Goal: Transaction & Acquisition: Book appointment/travel/reservation

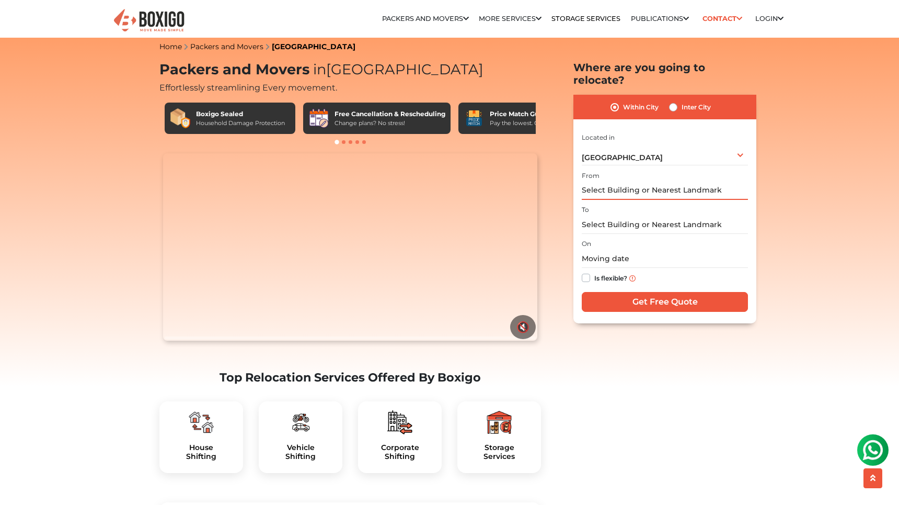
click at [637, 181] on input "text" at bounding box center [665, 190] width 166 height 18
click at [619, 181] on input "text" at bounding box center [665, 190] width 166 height 18
click at [607, 183] on input "text" at bounding box center [665, 190] width 166 height 18
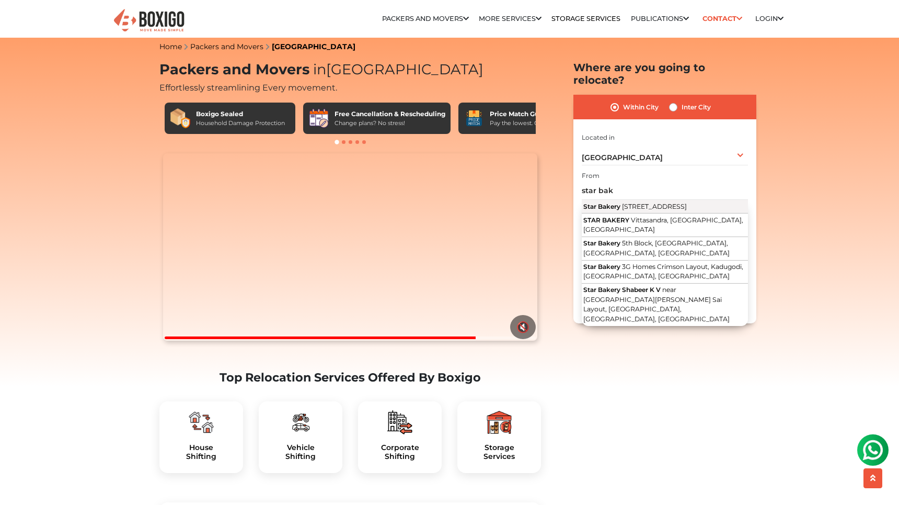
click at [660, 202] on span "[STREET_ADDRESS]" at bounding box center [654, 206] width 65 height 8
type input "Star Bakery, [STREET_ADDRESS]"
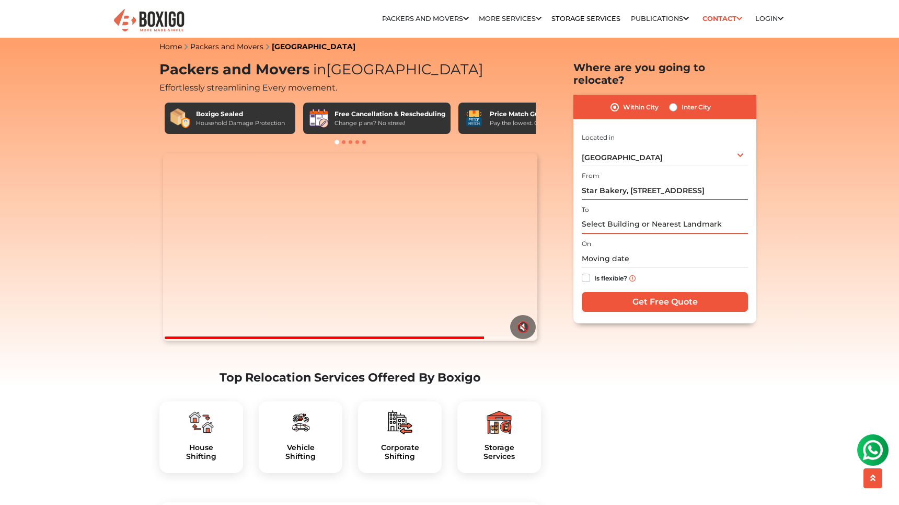
click at [667, 215] on input "text" at bounding box center [665, 224] width 166 height 18
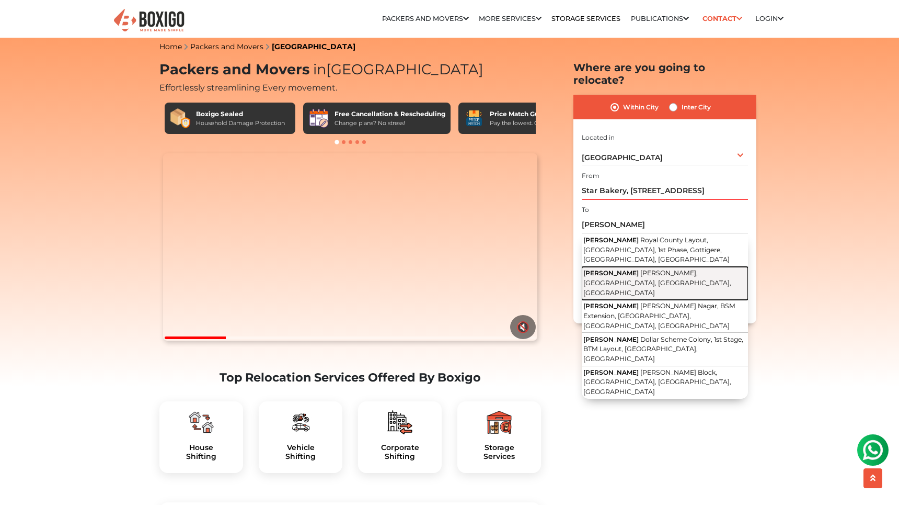
click at [678, 269] on span "[PERSON_NAME], [GEOGRAPHIC_DATA], [GEOGRAPHIC_DATA], [GEOGRAPHIC_DATA]" at bounding box center [658, 282] width 148 height 27
type input "[PERSON_NAME], [PERSON_NAME], [GEOGRAPHIC_DATA], [GEOGRAPHIC_DATA], [GEOGRAPHIC…"
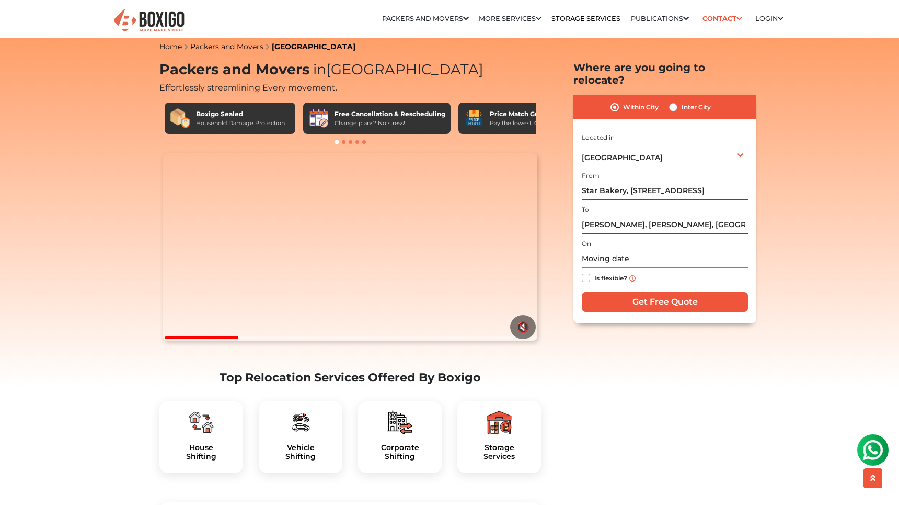
click at [636, 249] on input "text" at bounding box center [665, 258] width 166 height 18
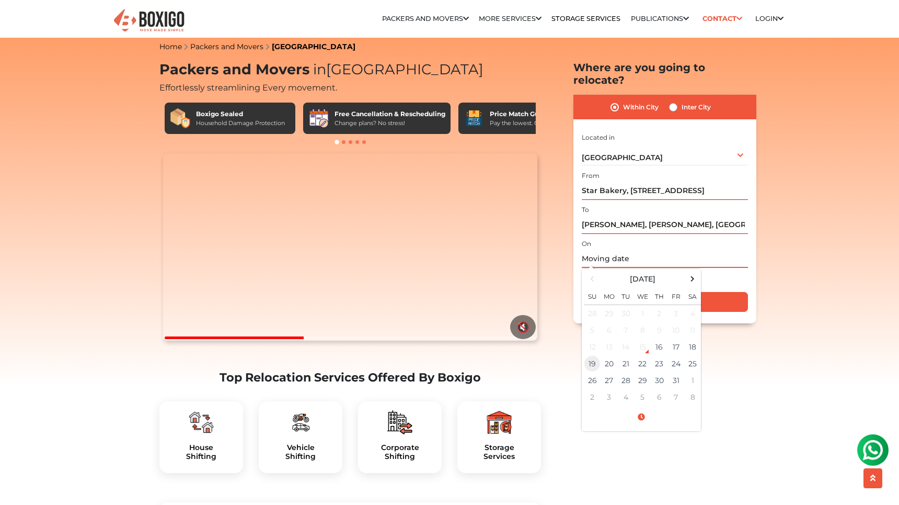
click at [594, 355] on td "19" at bounding box center [592, 363] width 17 height 17
type input "10/19/2025 12:00 AM"
click at [655, 237] on div "On 10/19/2025 12:00 AM October 2025 Su Mo Tu We Th Fr Sa 28 29 30 1 2 3 4 5 6 7…" at bounding box center [665, 262] width 166 height 51
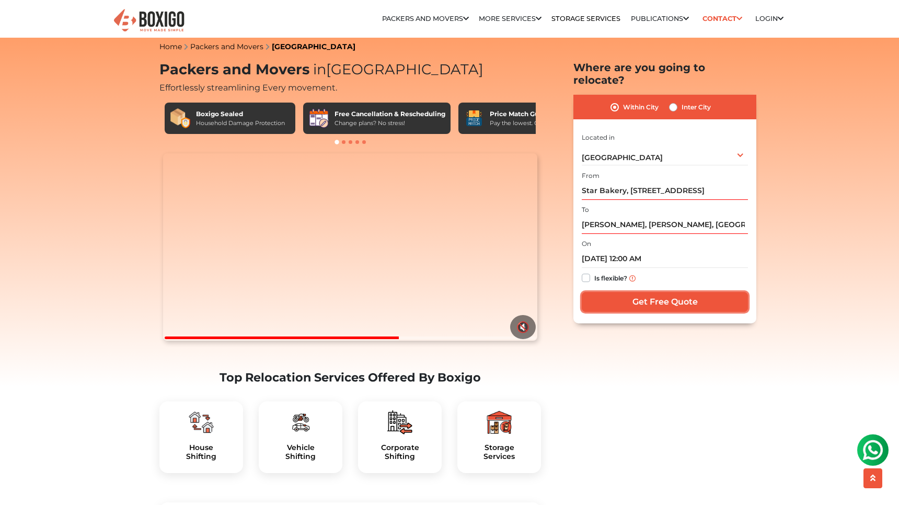
click at [647, 296] on input "Get Free Quote" at bounding box center [665, 302] width 166 height 20
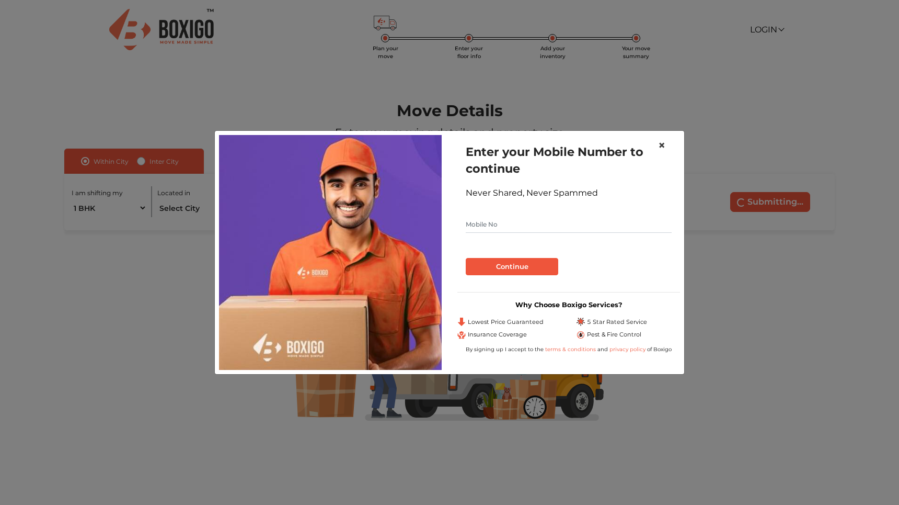
click at [657, 147] on button "×" at bounding box center [662, 145] width 24 height 29
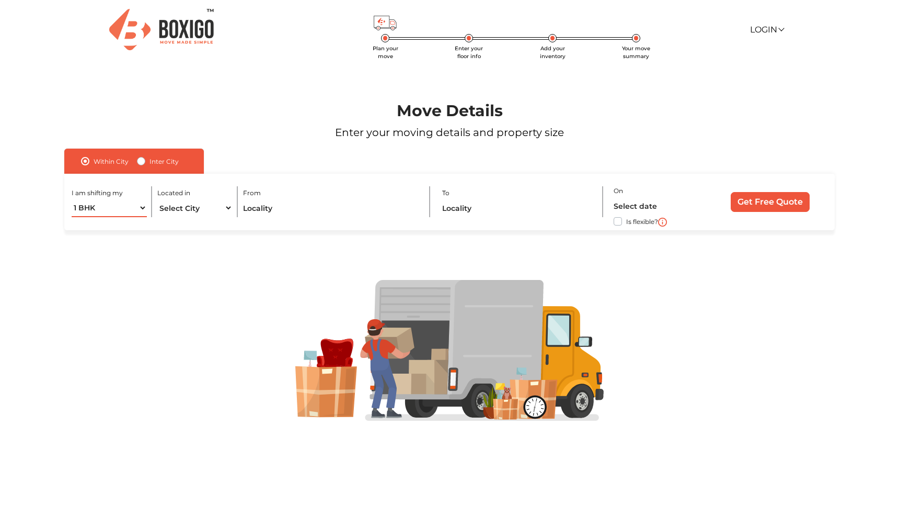
click at [134, 203] on select "1 BHK 2 BHK 3 BHK 3 + BHK FEW ITEMS" at bounding box center [109, 208] width 75 height 18
click at [72, 199] on select "1 BHK 2 BHK 3 BHK 3 + BHK FEW ITEMS" at bounding box center [109, 208] width 75 height 18
click at [206, 216] on select "Select City [GEOGRAPHIC_DATA] [GEOGRAPHIC_DATA] [GEOGRAPHIC_DATA] [GEOGRAPHIC_D…" at bounding box center [194, 208] width 75 height 18
select select "[GEOGRAPHIC_DATA]"
click at [157, 199] on select "Select City [GEOGRAPHIC_DATA] [GEOGRAPHIC_DATA] [GEOGRAPHIC_DATA] [GEOGRAPHIC_D…" at bounding box center [194, 208] width 75 height 18
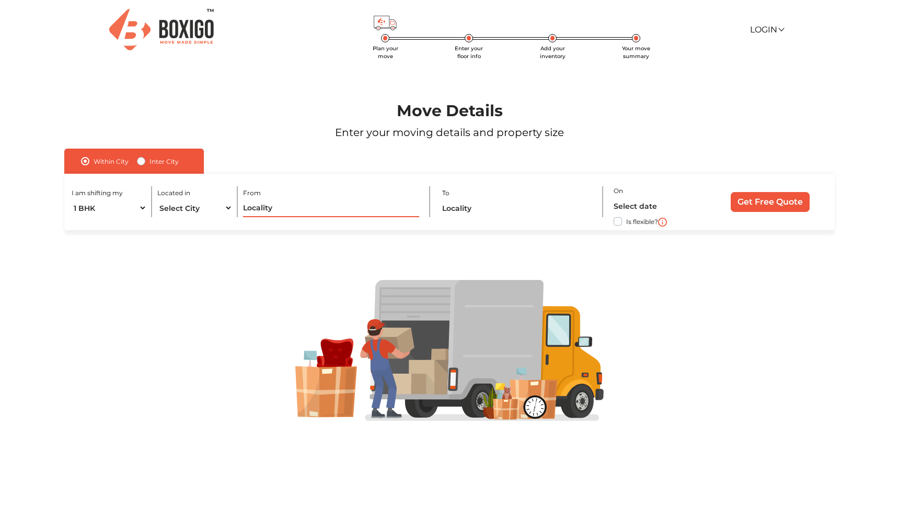
click at [322, 211] on input "text" at bounding box center [331, 208] width 177 height 18
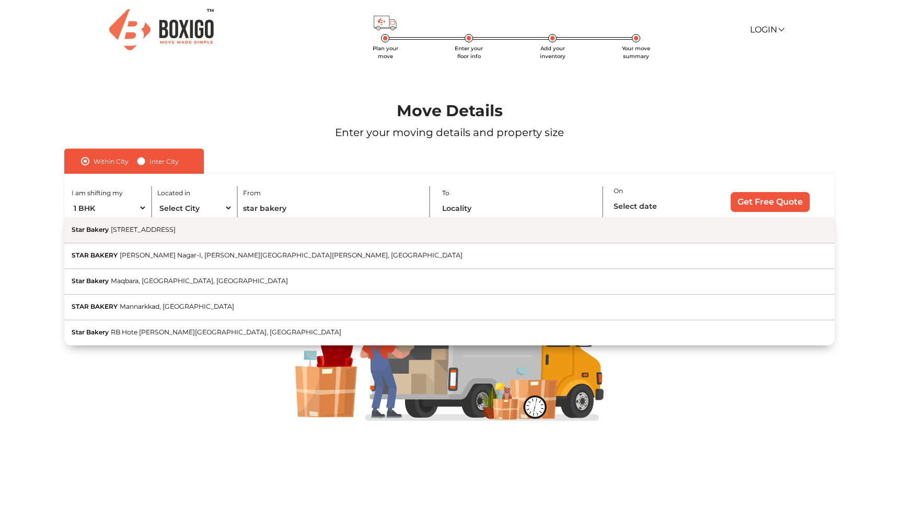
click at [318, 237] on button "Star Bakery [STREET_ADDRESS]" at bounding box center [449, 230] width 771 height 26
type input "Star Bakery, [STREET_ADDRESS]"
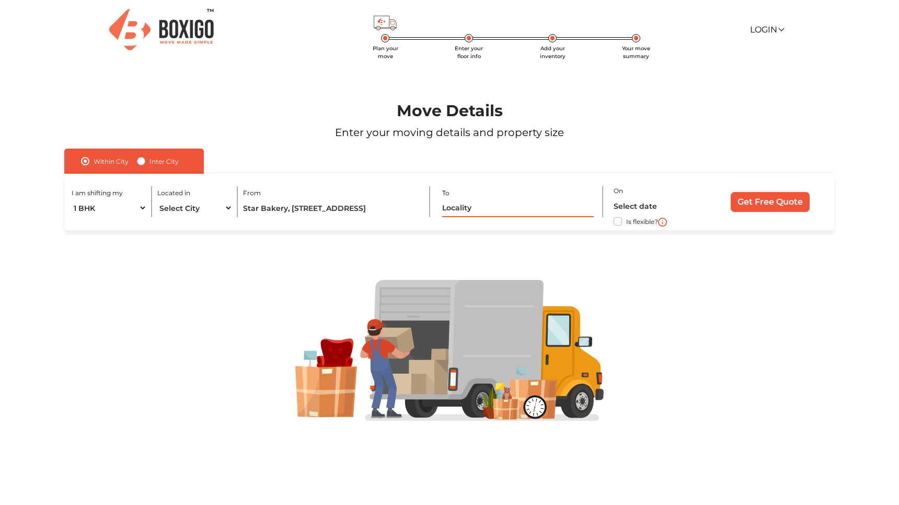
click at [472, 208] on input "text" at bounding box center [517, 208] width 151 height 18
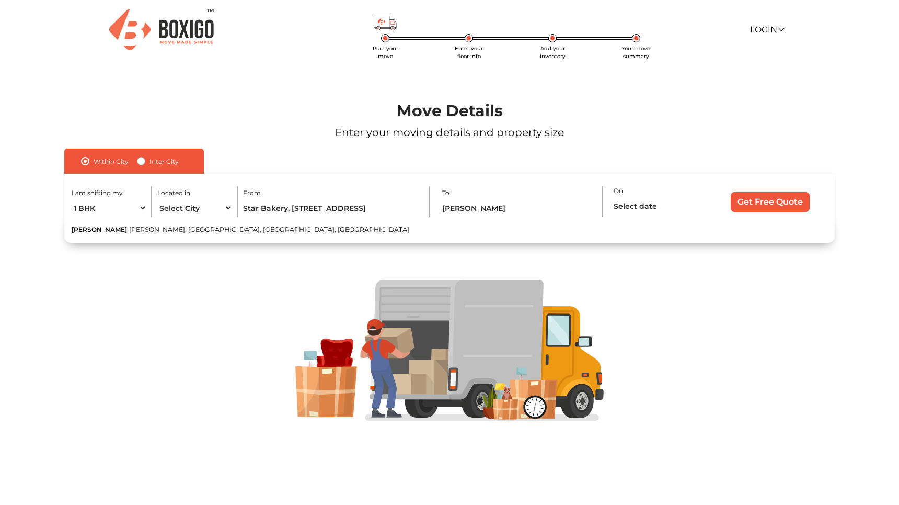
click at [272, 234] on button "[PERSON_NAME], [GEOGRAPHIC_DATA], [GEOGRAPHIC_DATA], [GEOGRAPHIC_DATA]" at bounding box center [449, 229] width 771 height 25
type input "[PERSON_NAME], [PERSON_NAME], [GEOGRAPHIC_DATA], [GEOGRAPHIC_DATA], [GEOGRAPHIC…"
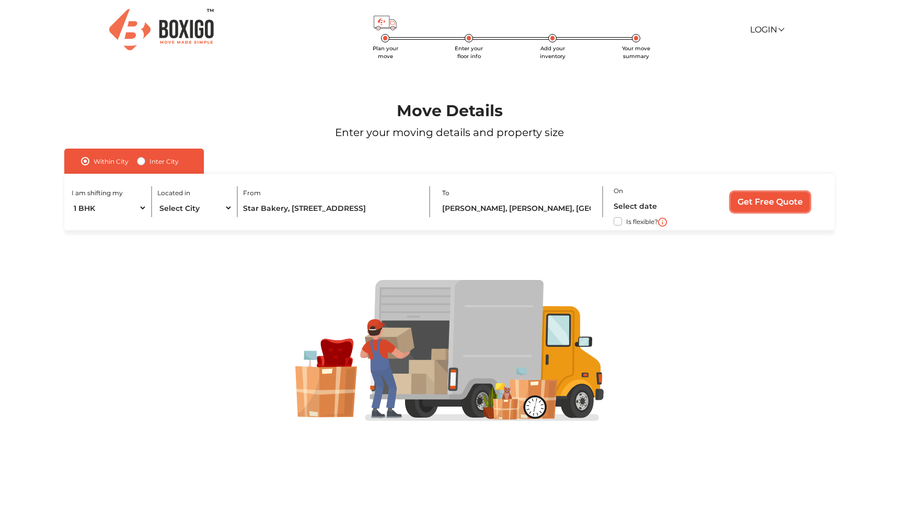
click at [770, 204] on input "Get Free Quote" at bounding box center [770, 202] width 79 height 20
click at [643, 207] on input "text" at bounding box center [658, 206] width 89 height 18
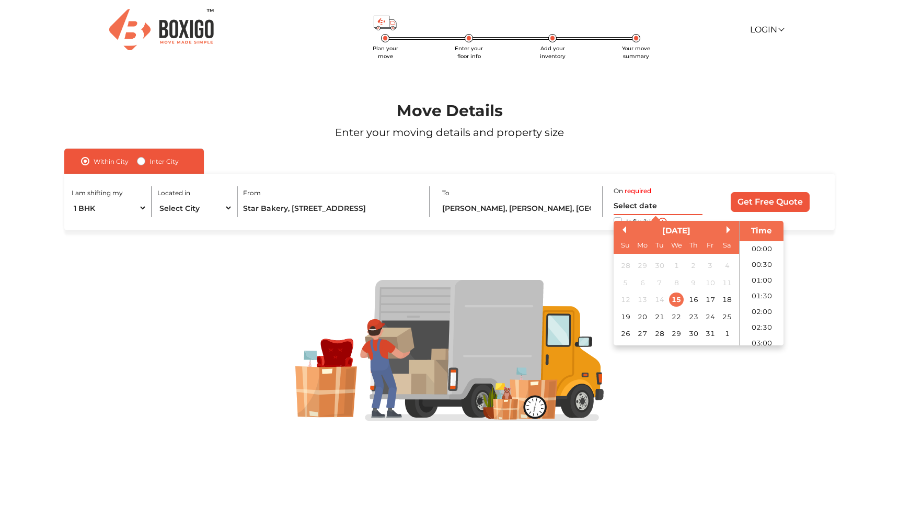
scroll to position [316, 0]
click at [626, 318] on div "19" at bounding box center [626, 316] width 14 height 14
type input "[DATE] 12:00 AM"
click at [766, 196] on input "Get Free Quote" at bounding box center [770, 202] width 79 height 20
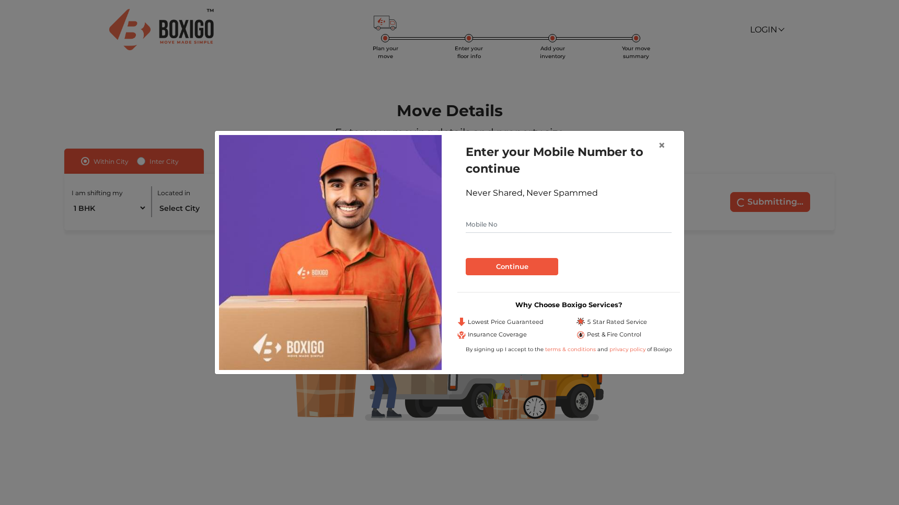
click at [548, 226] on input "text" at bounding box center [569, 224] width 206 height 17
type input "9940572994"
click at [466, 258] on button "Continue" at bounding box center [512, 267] width 93 height 18
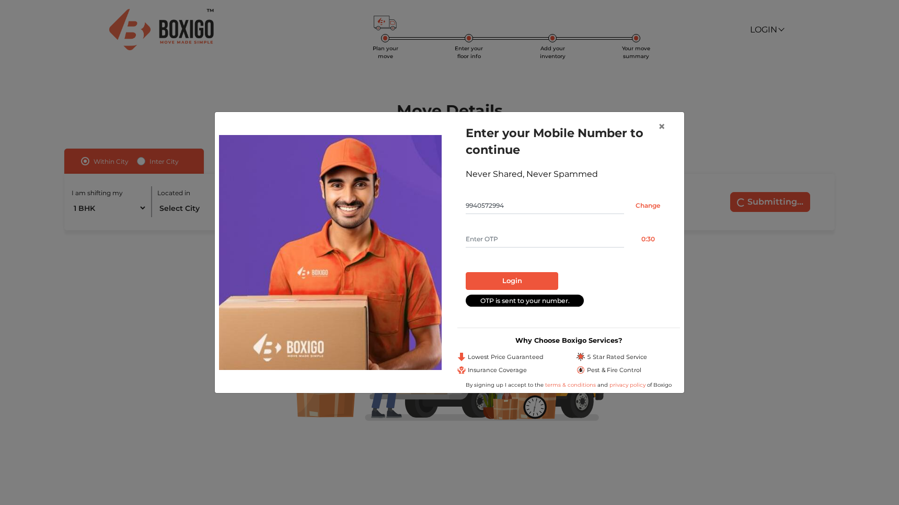
click at [540, 234] on input "text" at bounding box center [545, 239] width 158 height 17
type input "5301"
click at [534, 281] on button "Login" at bounding box center [512, 281] width 93 height 18
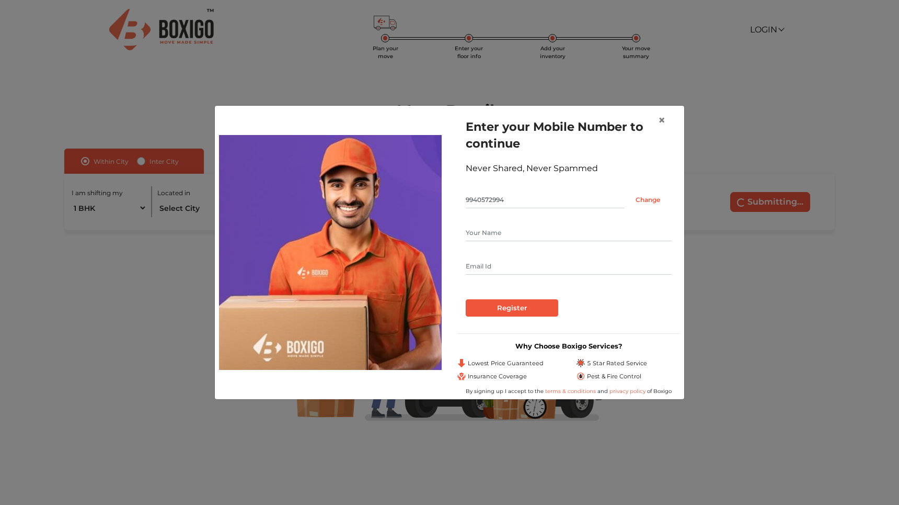
click at [562, 237] on input "text" at bounding box center [569, 232] width 206 height 17
type input "[PERSON_NAME]"
type input "[EMAIL_ADDRESS][DOMAIN_NAME]"
click at [533, 302] on input "Register" at bounding box center [512, 308] width 93 height 18
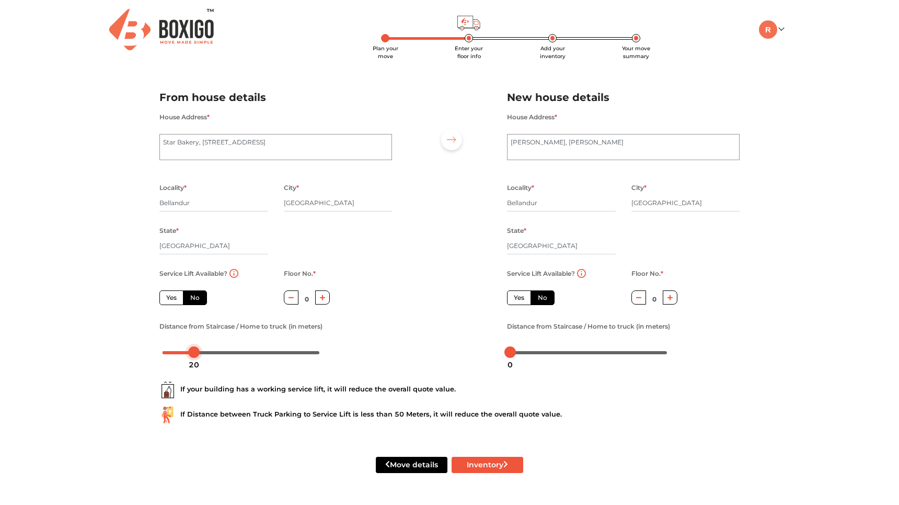
drag, startPoint x: 165, startPoint y: 353, endPoint x: 196, endPoint y: 351, distance: 30.9
click at [196, 351] on div at bounding box center [194, 352] width 12 height 12
click at [103, 404] on div "Plan your move Enter your floor info Add your inventory Your move summary My Mo…" at bounding box center [449, 249] width 899 height 498
drag, startPoint x: 512, startPoint y: 352, endPoint x: 544, endPoint y: 351, distance: 31.9
click at [544, 351] on div at bounding box center [544, 352] width 12 height 12
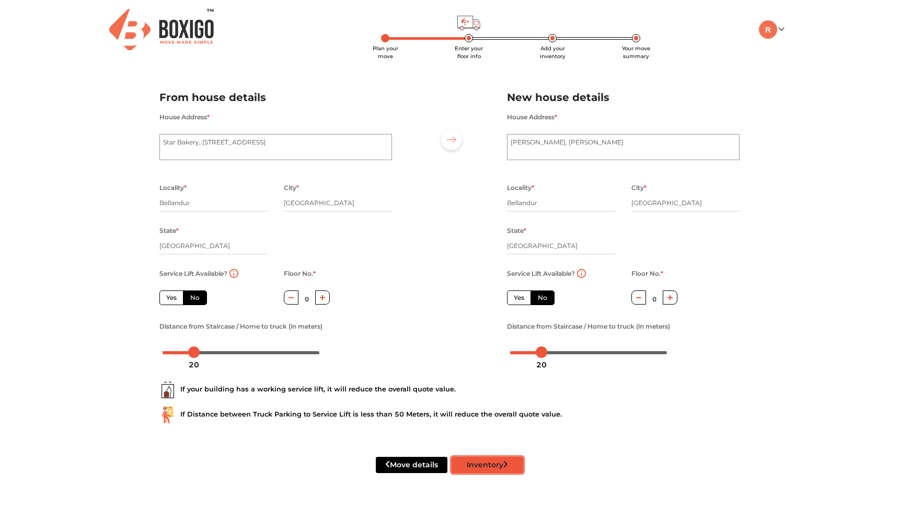
click at [499, 462] on button "Inventory" at bounding box center [488, 465] width 72 height 16
radio input "true"
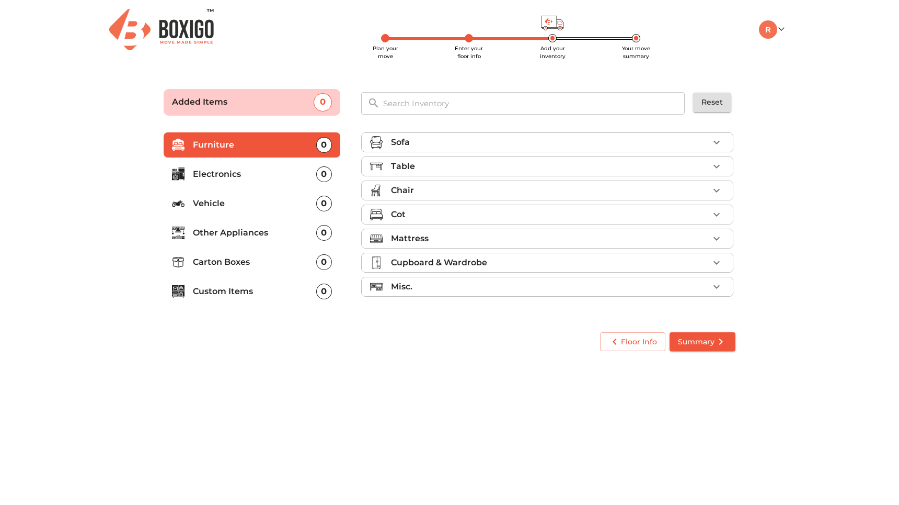
click at [674, 146] on div "Sofa" at bounding box center [550, 142] width 318 height 13
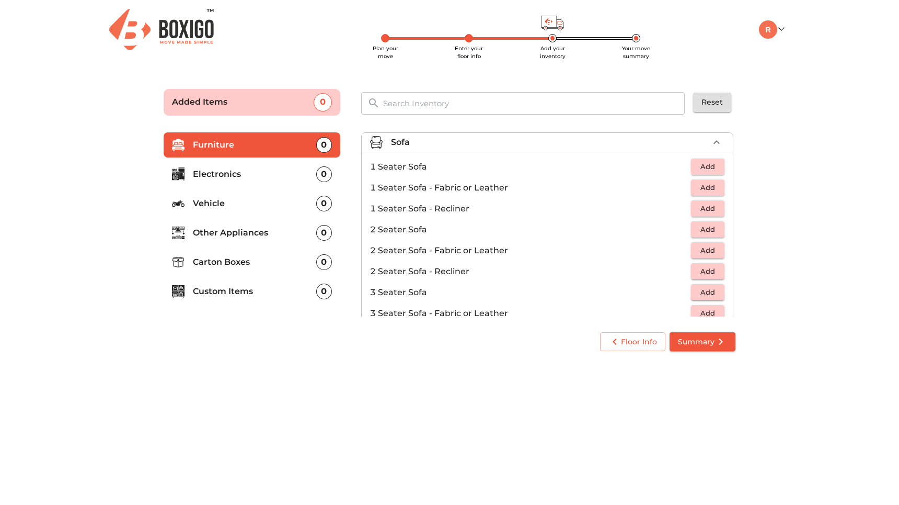
click at [684, 147] on div "Sofa" at bounding box center [550, 142] width 318 height 13
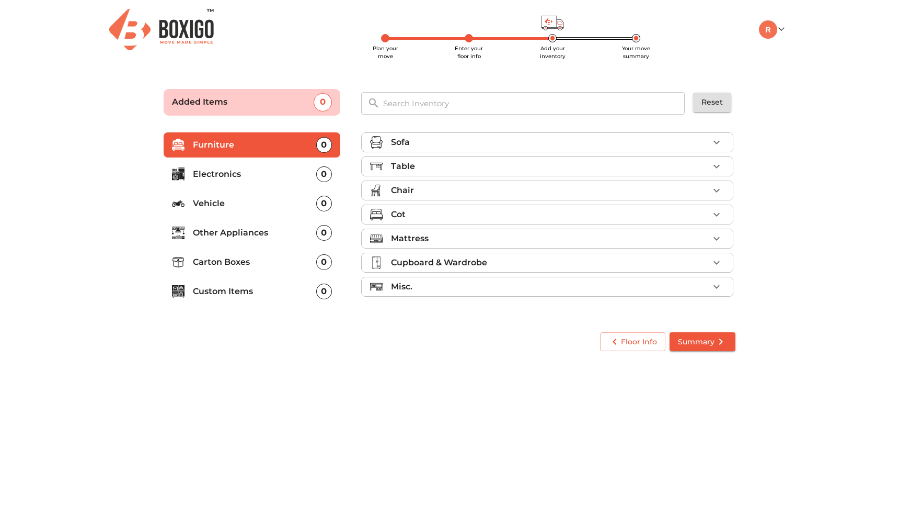
click at [684, 158] on li "Table" at bounding box center [547, 166] width 371 height 19
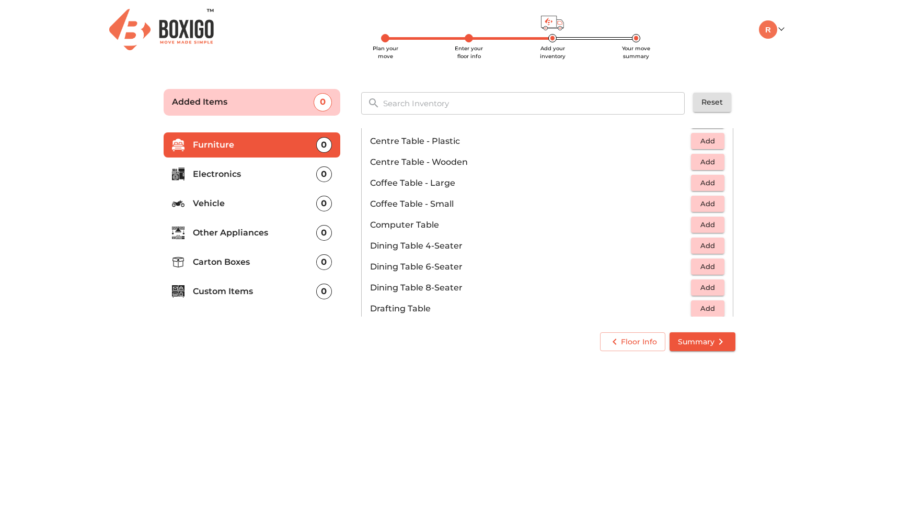
scroll to position [128, 0]
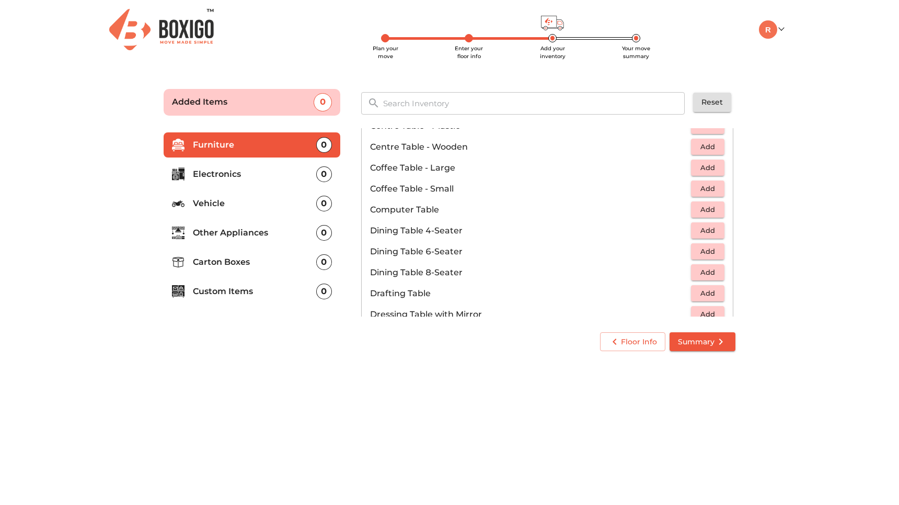
click at [706, 211] on span "Add" at bounding box center [708, 209] width 23 height 12
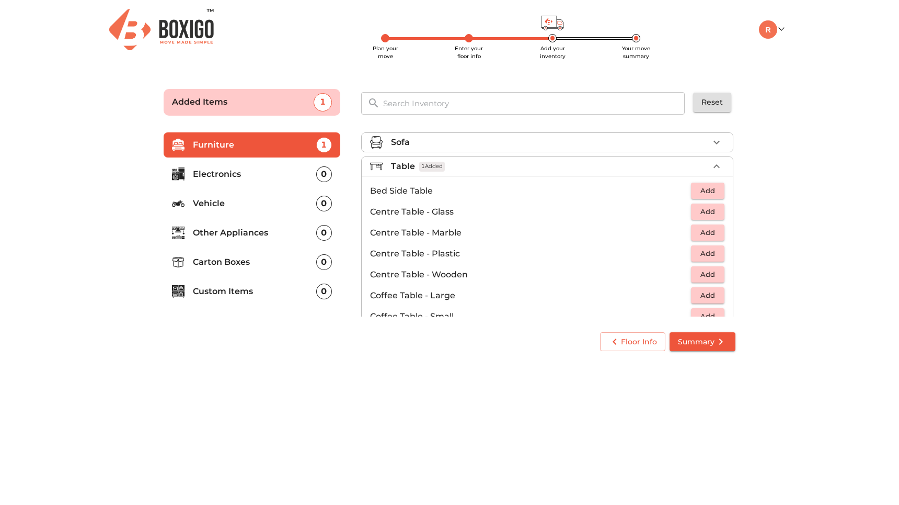
click at [643, 160] on div "Table 1 Added" at bounding box center [550, 166] width 318 height 13
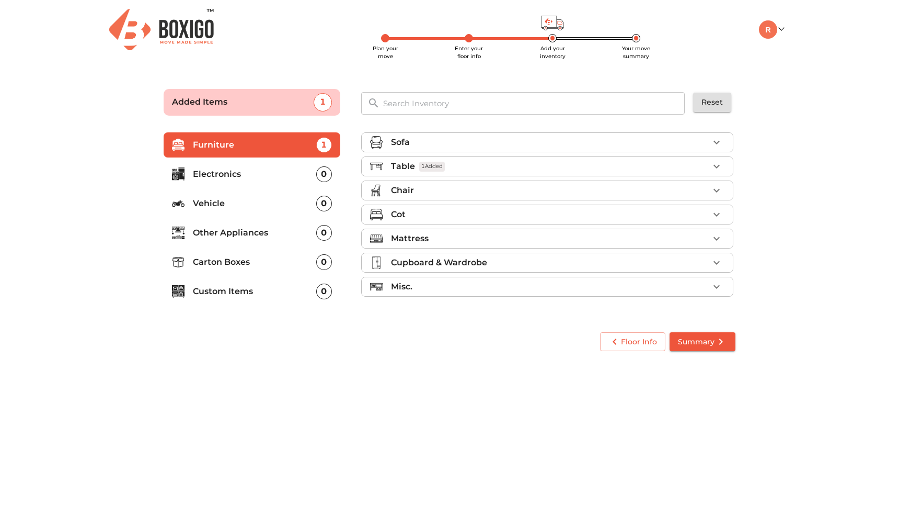
click at [616, 186] on div "Chair" at bounding box center [550, 190] width 318 height 13
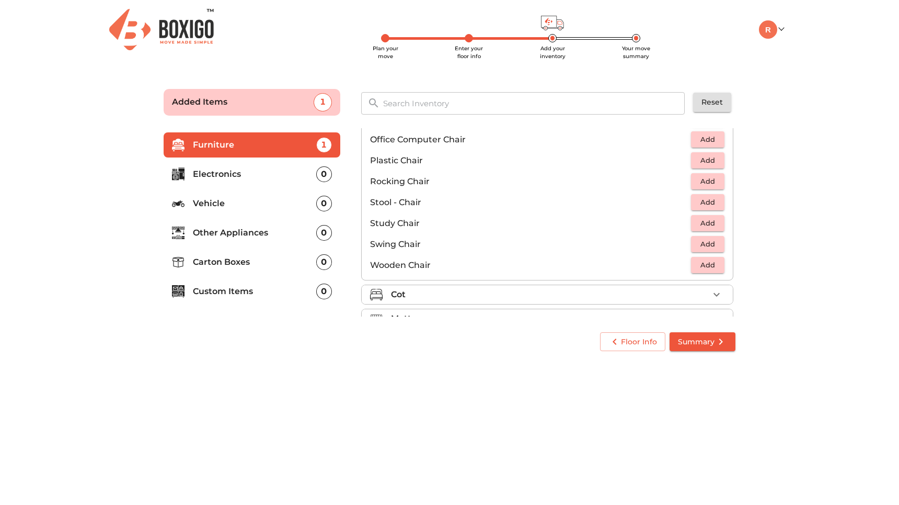
scroll to position [389, 0]
click at [702, 224] on span "Add" at bounding box center [708, 224] width 23 height 12
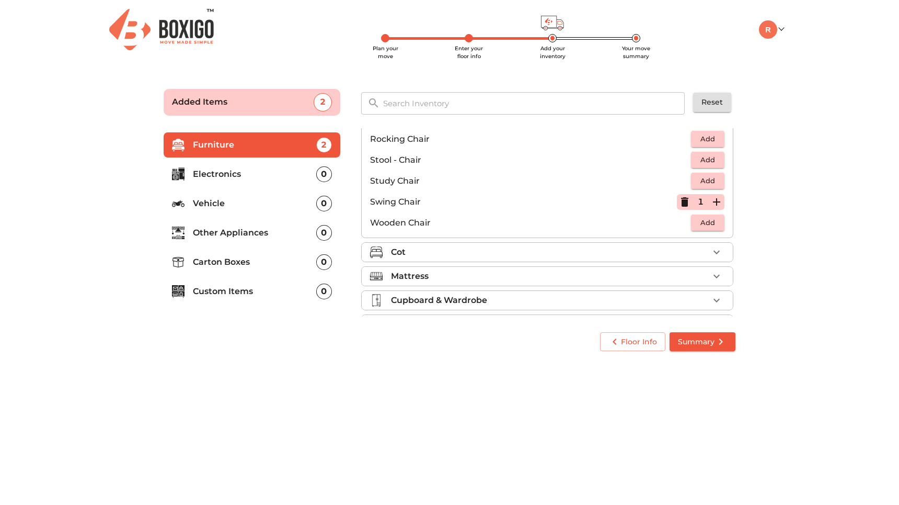
click at [647, 261] on div "Cot" at bounding box center [547, 252] width 372 height 20
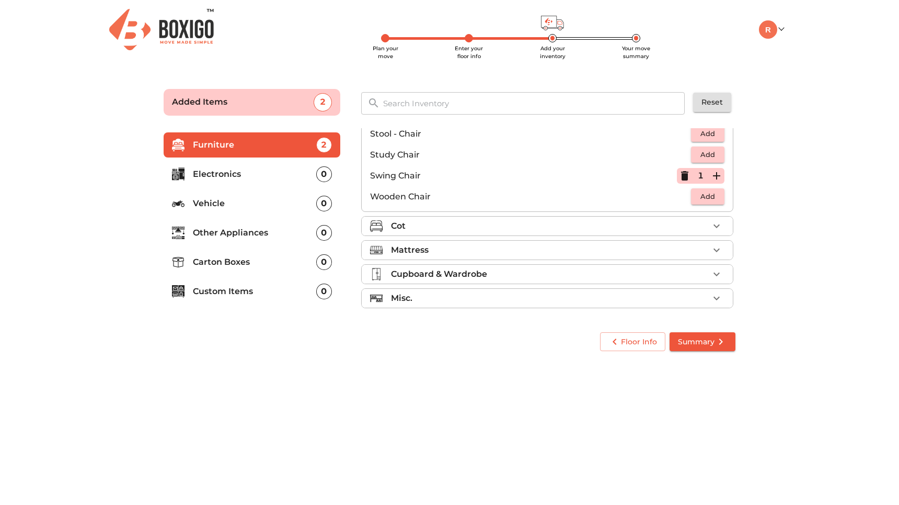
click at [296, 175] on p "Electronics" at bounding box center [254, 174] width 123 height 13
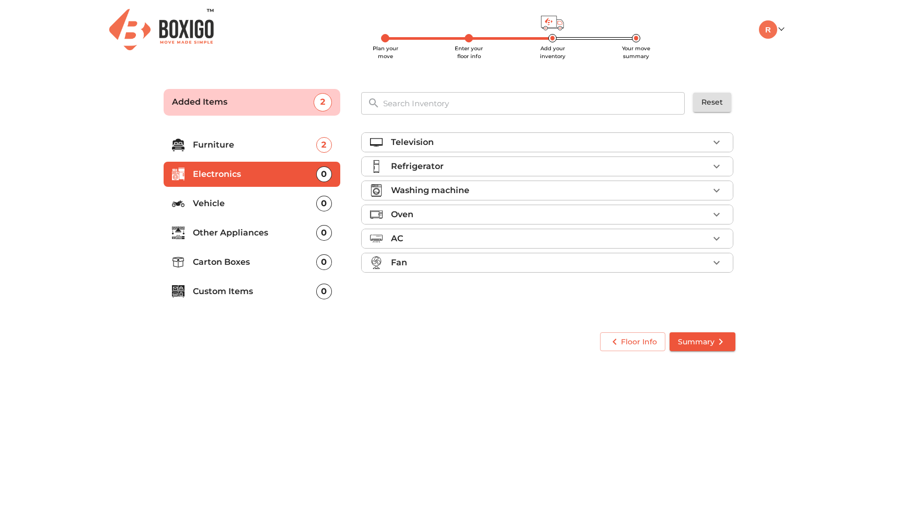
scroll to position [0, 0]
click at [463, 141] on div "Television" at bounding box center [550, 142] width 318 height 13
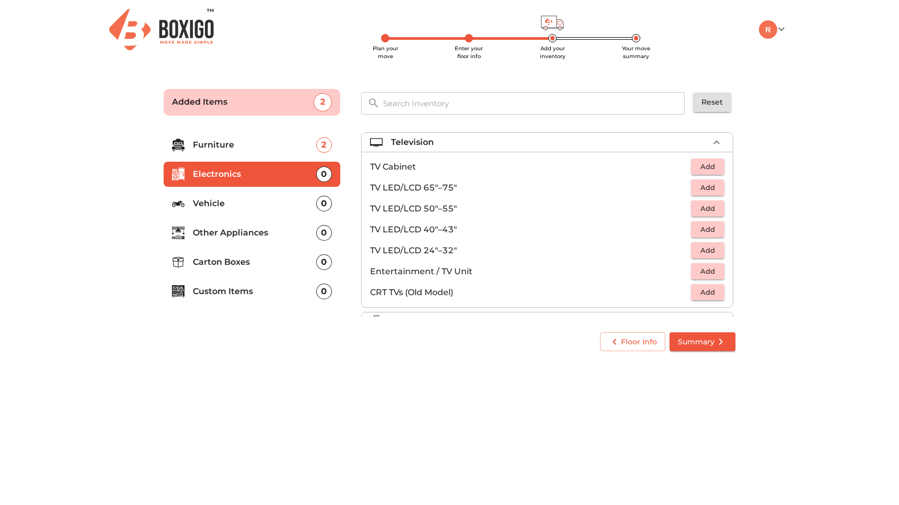
click at [698, 234] on span "Add" at bounding box center [708, 229] width 23 height 12
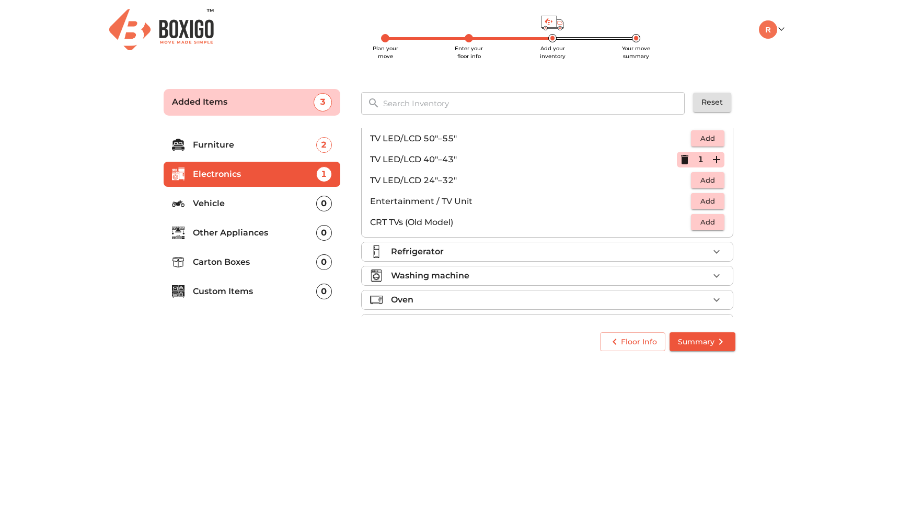
scroll to position [120, 0]
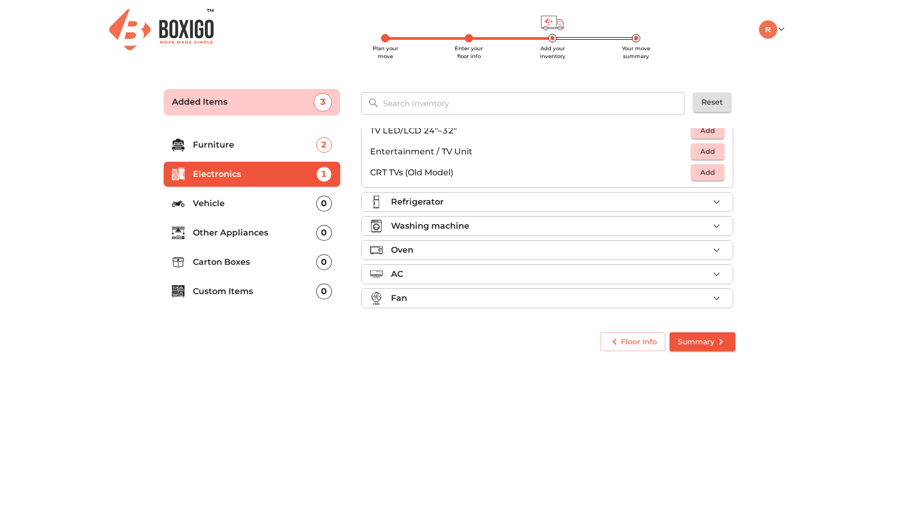
click at [448, 206] on div "Refrigerator" at bounding box center [550, 202] width 318 height 13
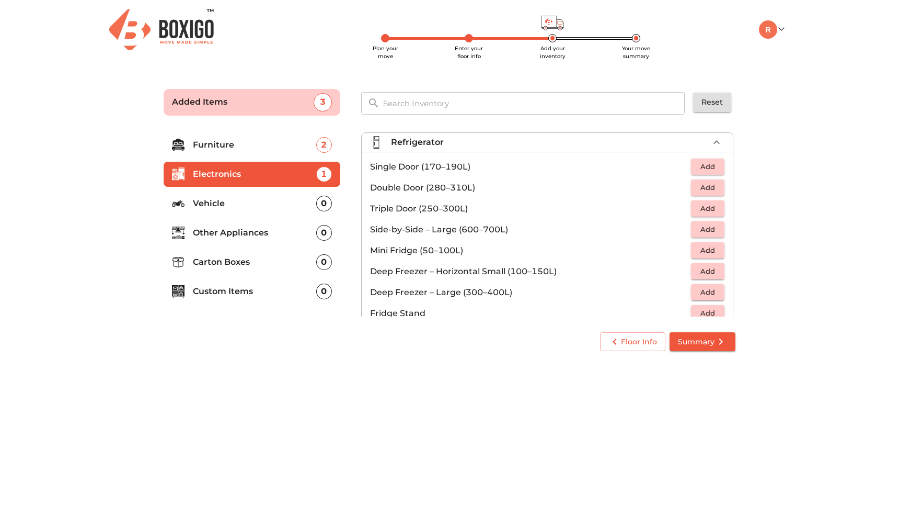
scroll to position [22, 0]
click at [702, 185] on span "Add" at bounding box center [708, 189] width 23 height 12
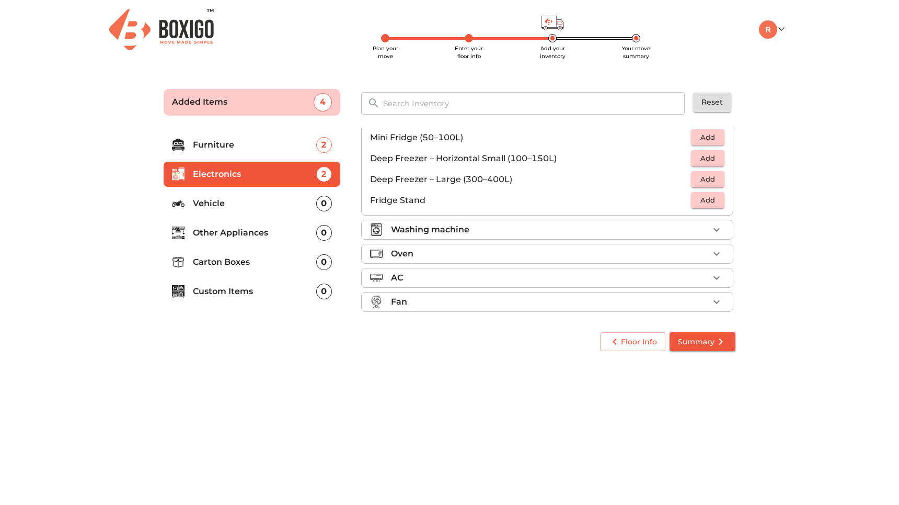
scroll to position [141, 0]
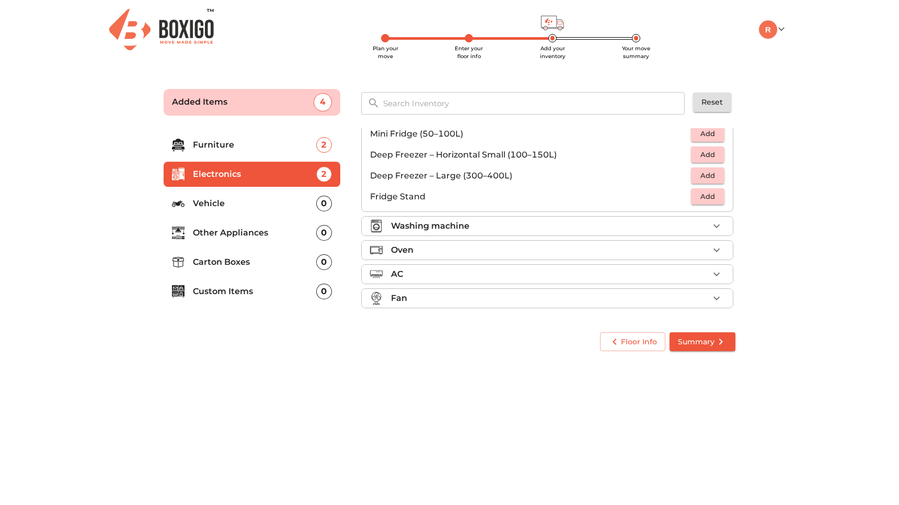
click at [472, 237] on ul "Television 1 Added Refrigerator 1 Added Single Door (170–190L) Add Double Door …" at bounding box center [547, 151] width 372 height 329
click at [482, 225] on div "Washing machine" at bounding box center [550, 226] width 318 height 13
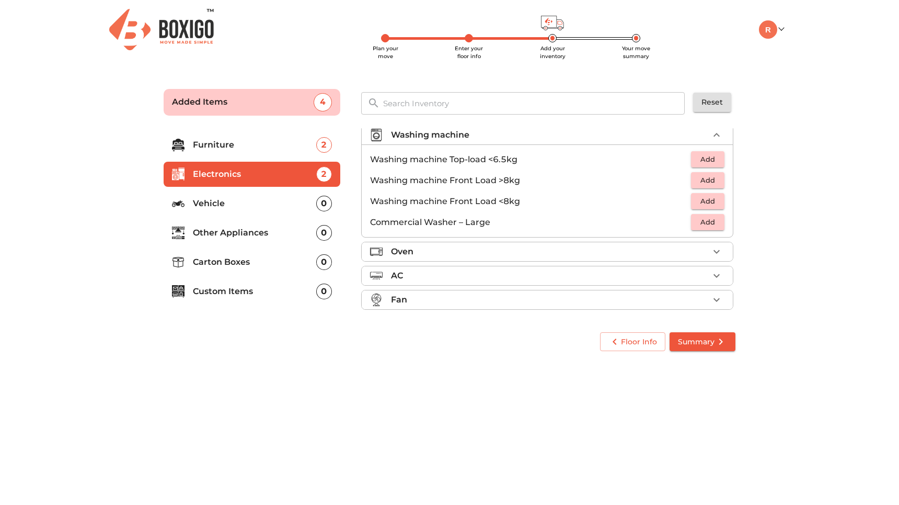
scroll to position [57, 0]
click at [713, 175] on span "Add" at bounding box center [708, 179] width 23 height 12
click at [711, 159] on span "Add" at bounding box center [708, 158] width 23 height 12
click at [681, 181] on icon "button" at bounding box center [685, 179] width 13 height 13
click at [428, 271] on div "AC" at bounding box center [550, 274] width 318 height 13
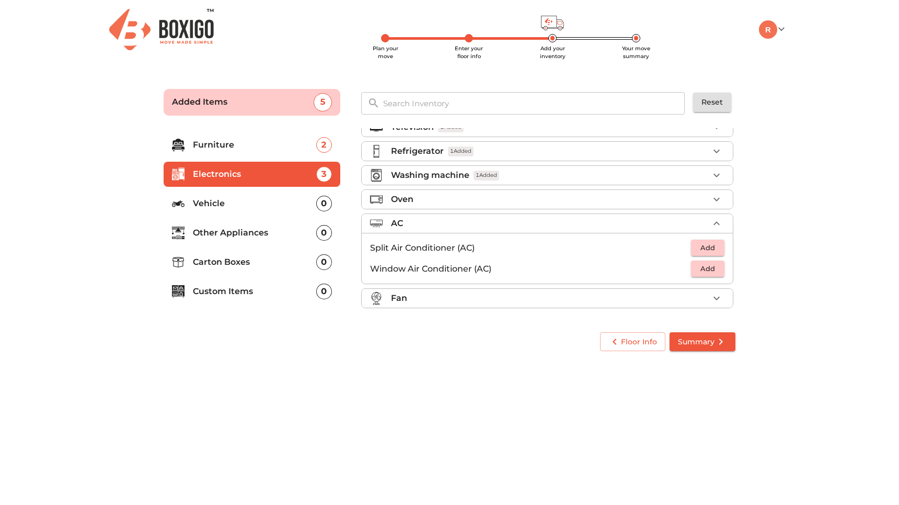
scroll to position [15, 0]
click at [706, 270] on span "Add" at bounding box center [708, 269] width 23 height 12
click at [698, 333] on button "Summary" at bounding box center [703, 341] width 66 height 19
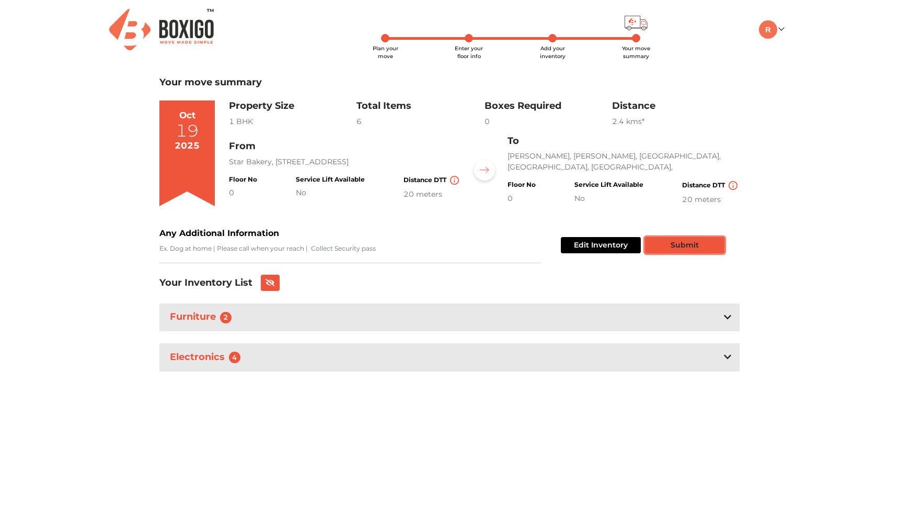
click at [679, 241] on button "Submit" at bounding box center [684, 245] width 79 height 16
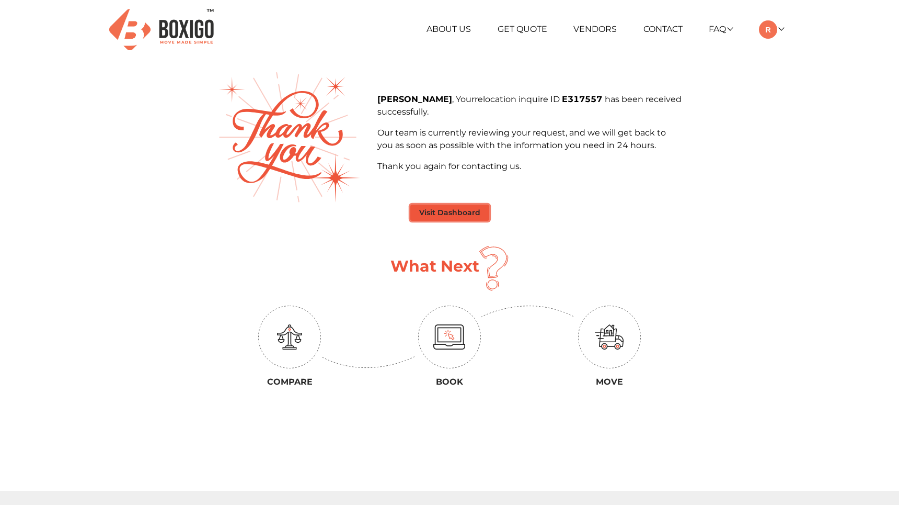
click at [469, 208] on button "Visit Dashboard" at bounding box center [449, 212] width 79 height 16
